Goal: Obtain resource: Download file/media

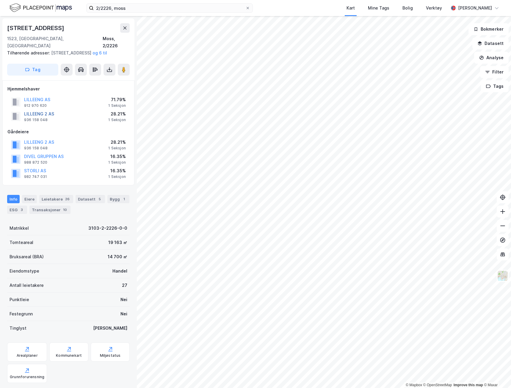
click at [0, 0] on button "LILLEENG 2 AS" at bounding box center [0, 0] width 0 height 0
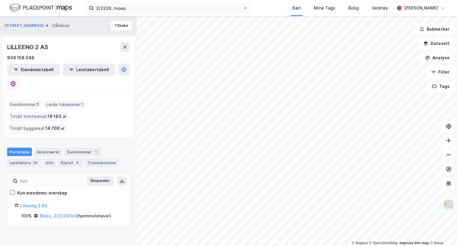
click at [121, 176] on button at bounding box center [122, 181] width 10 height 10
click at [47, 213] on link "Moss, 2/2226/0/2" at bounding box center [58, 215] width 37 height 5
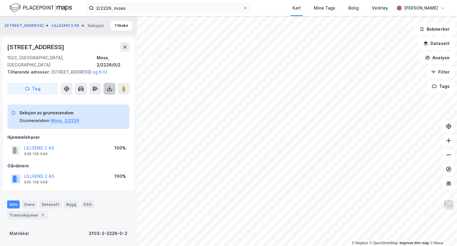
click at [107, 88] on icon at bounding box center [110, 89] width 6 height 6
click at [100, 96] on div "Last ned grunnbok" at bounding box center [83, 101] width 63 height 10
